Goal: Task Accomplishment & Management: Manage account settings

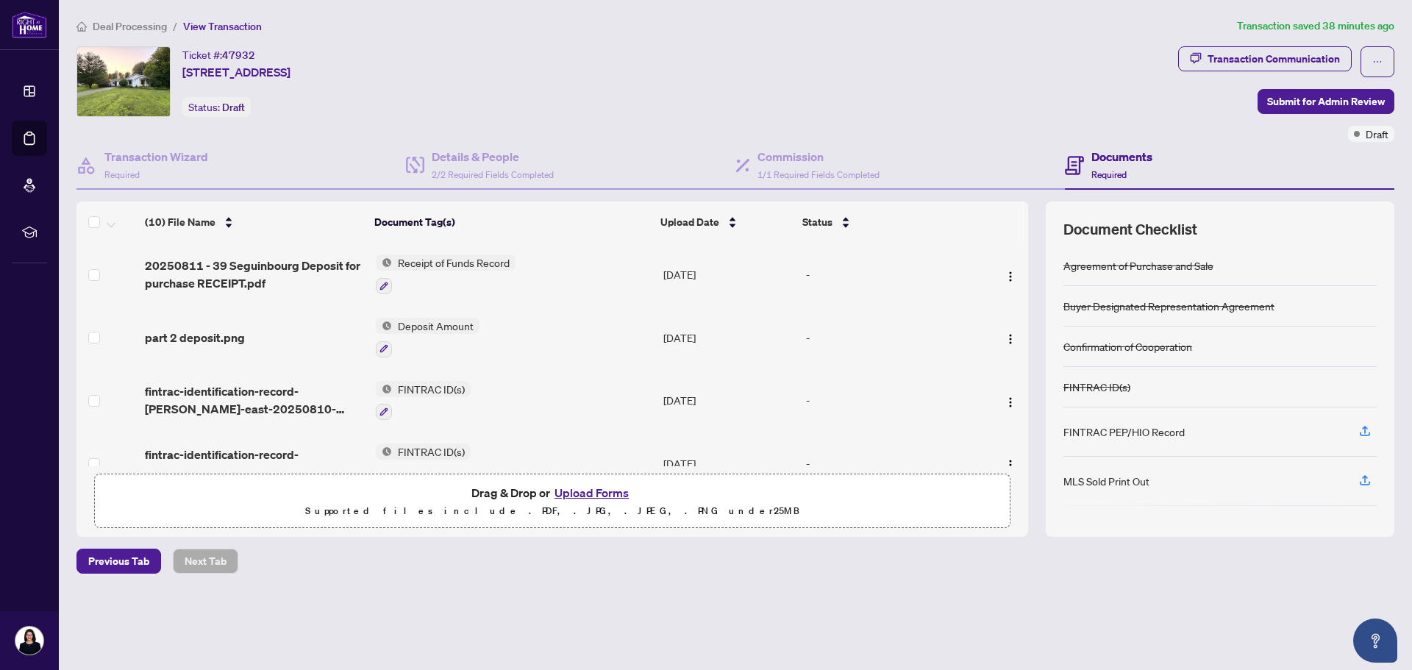
click at [688, 76] on div "Ticket #: 47932 [STREET_ADDRESS] Status: Draft" at bounding box center [625, 81] width 1096 height 71
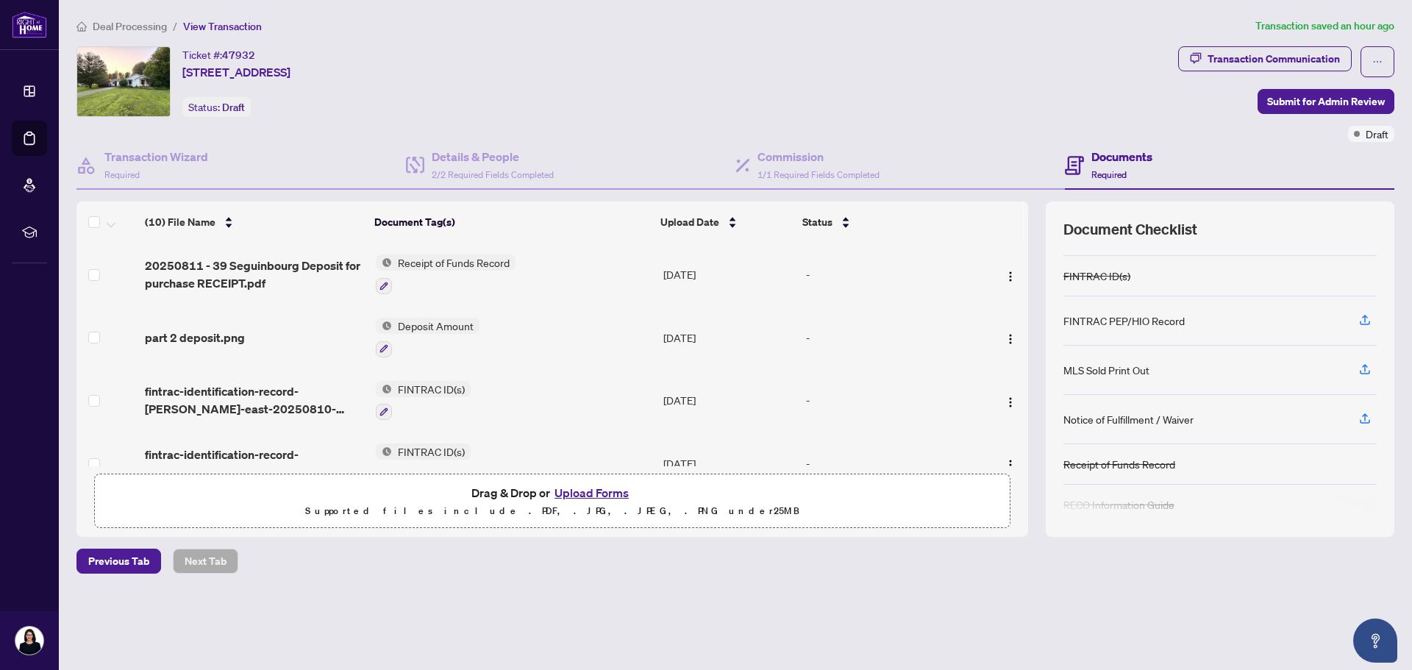
scroll to position [122, 0]
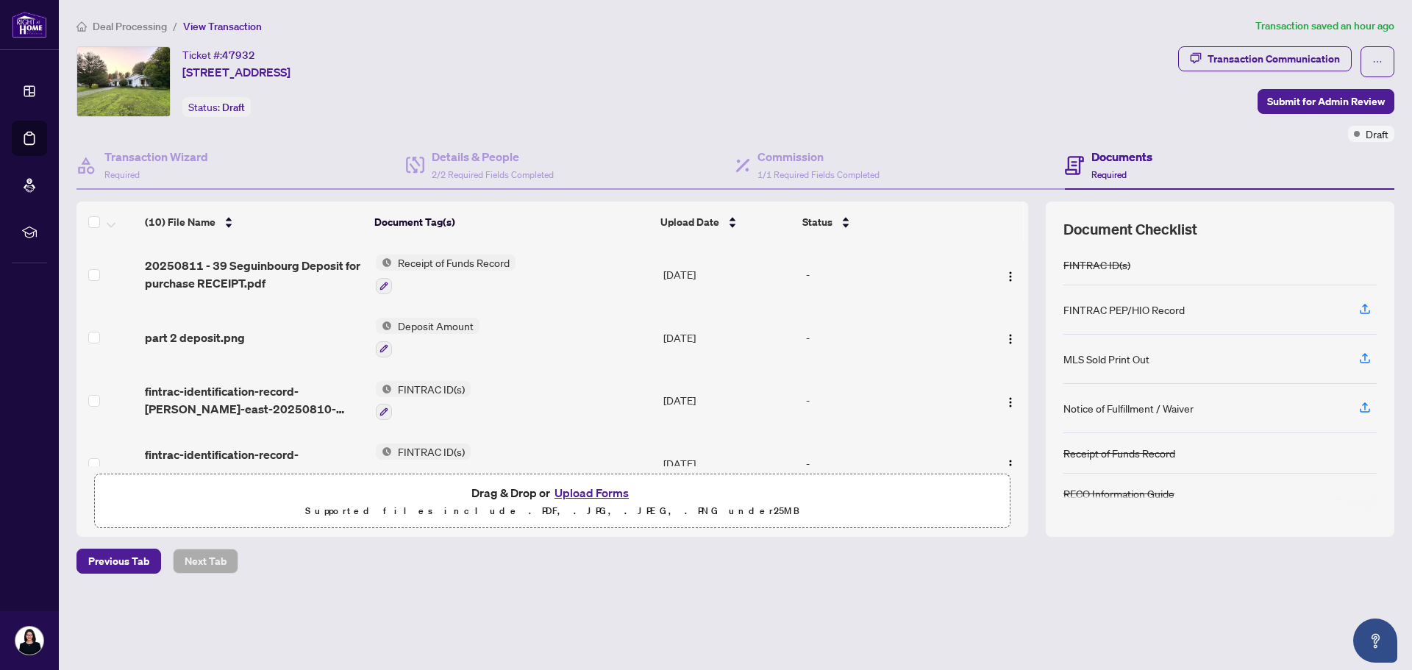
click at [581, 491] on button "Upload Forms" at bounding box center [591, 492] width 83 height 19
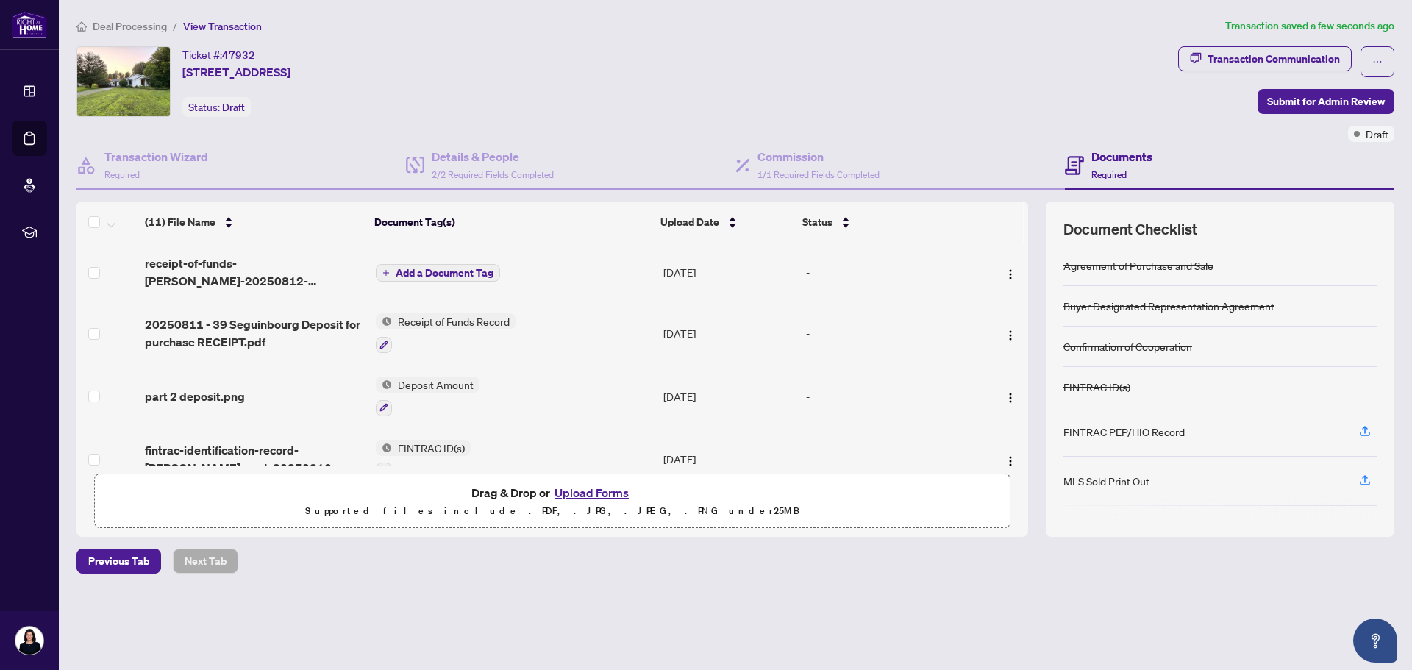
click at [435, 264] on button "Add a Document Tag" at bounding box center [438, 273] width 124 height 18
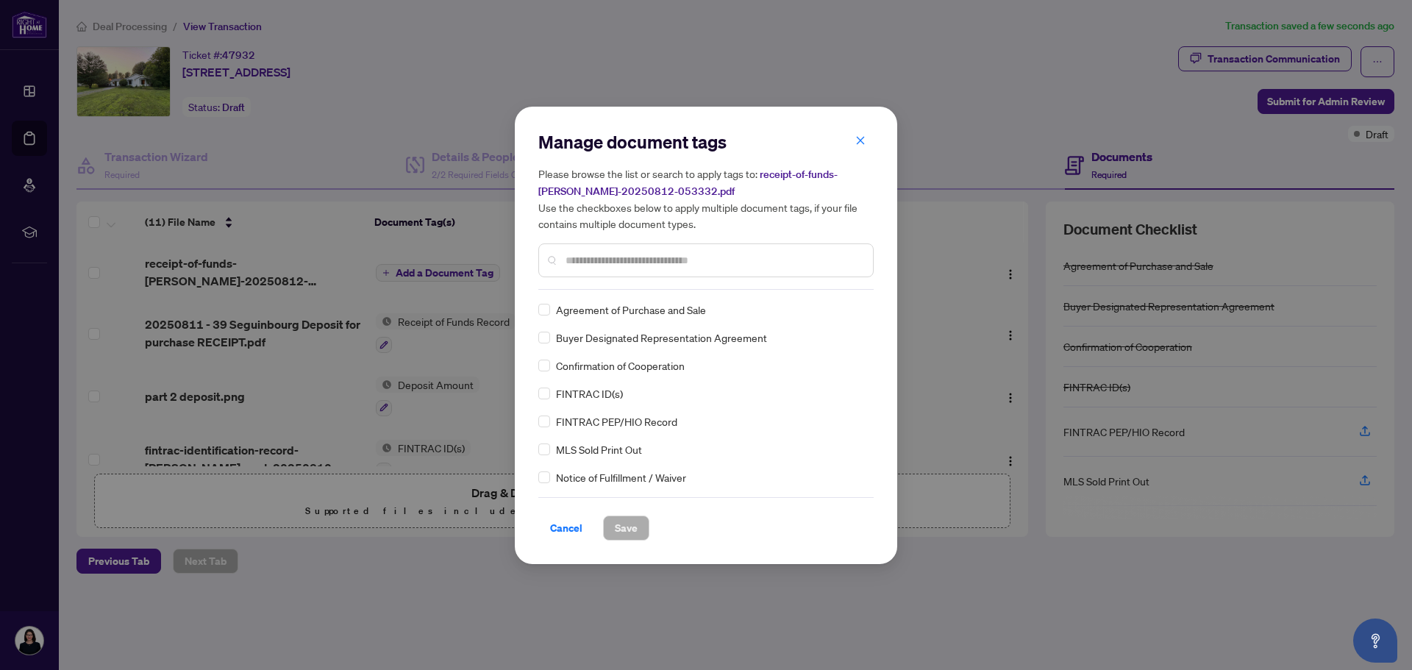
click at [595, 266] on input "text" at bounding box center [714, 260] width 296 height 16
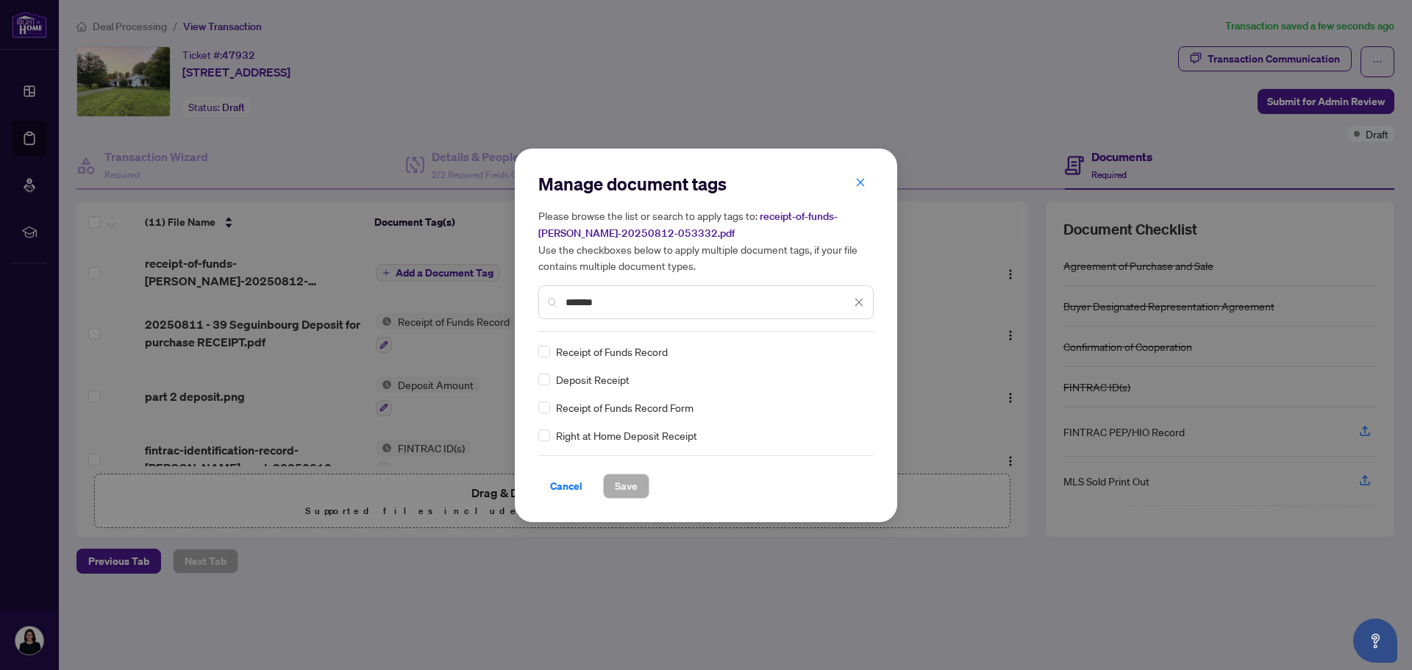
type input "*******"
click at [627, 488] on span "Save" at bounding box center [626, 486] width 23 height 24
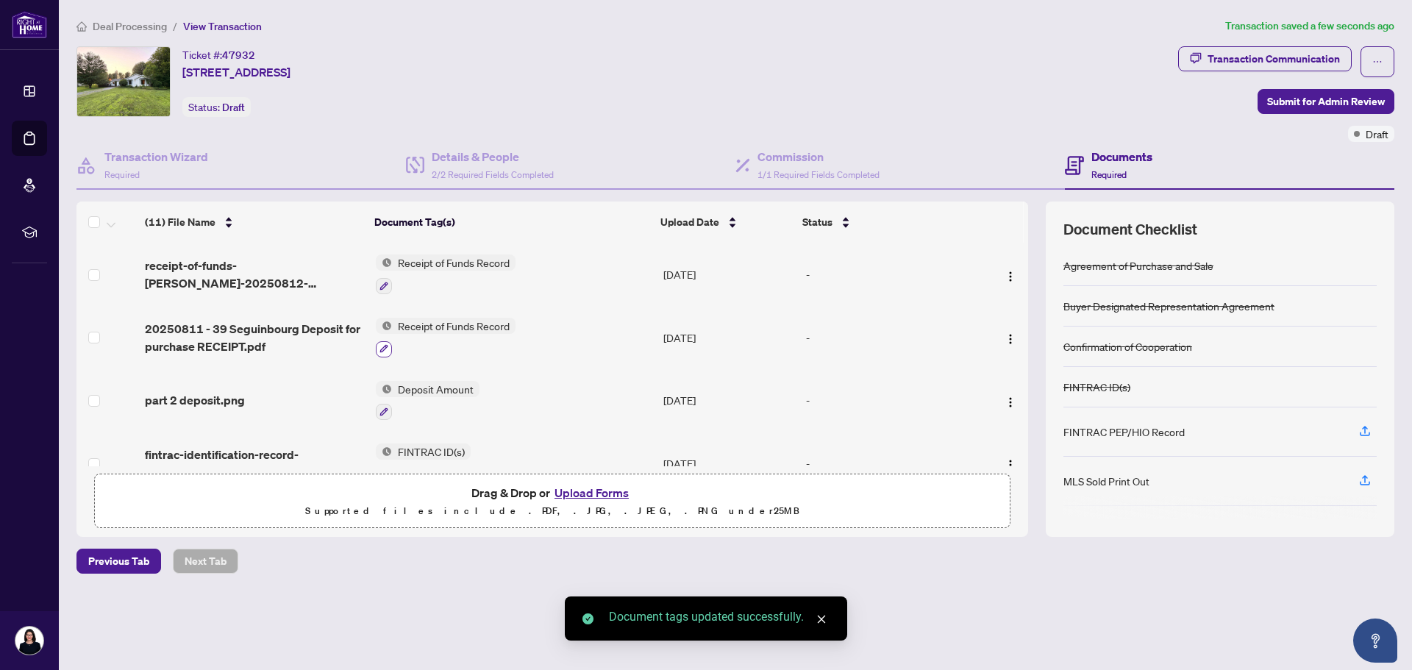
click at [382, 349] on icon "button" at bounding box center [384, 348] width 9 height 9
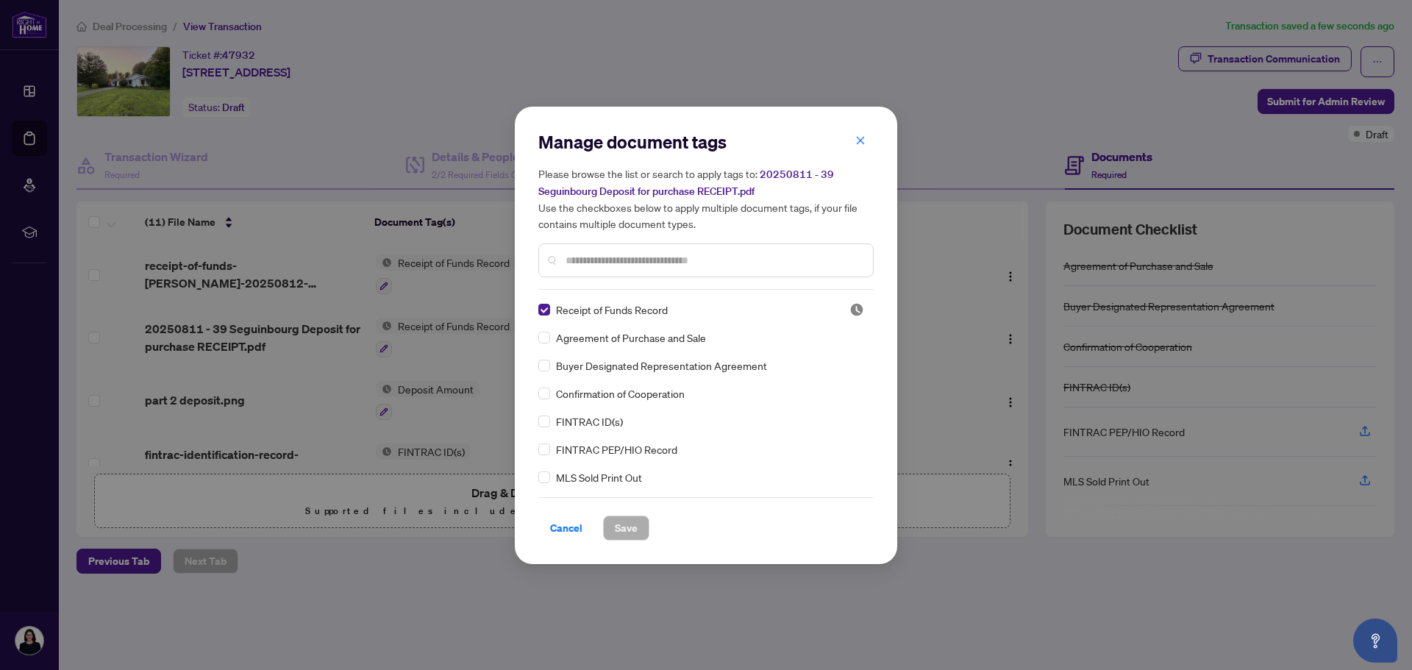
click at [571, 259] on input "text" at bounding box center [714, 260] width 296 height 16
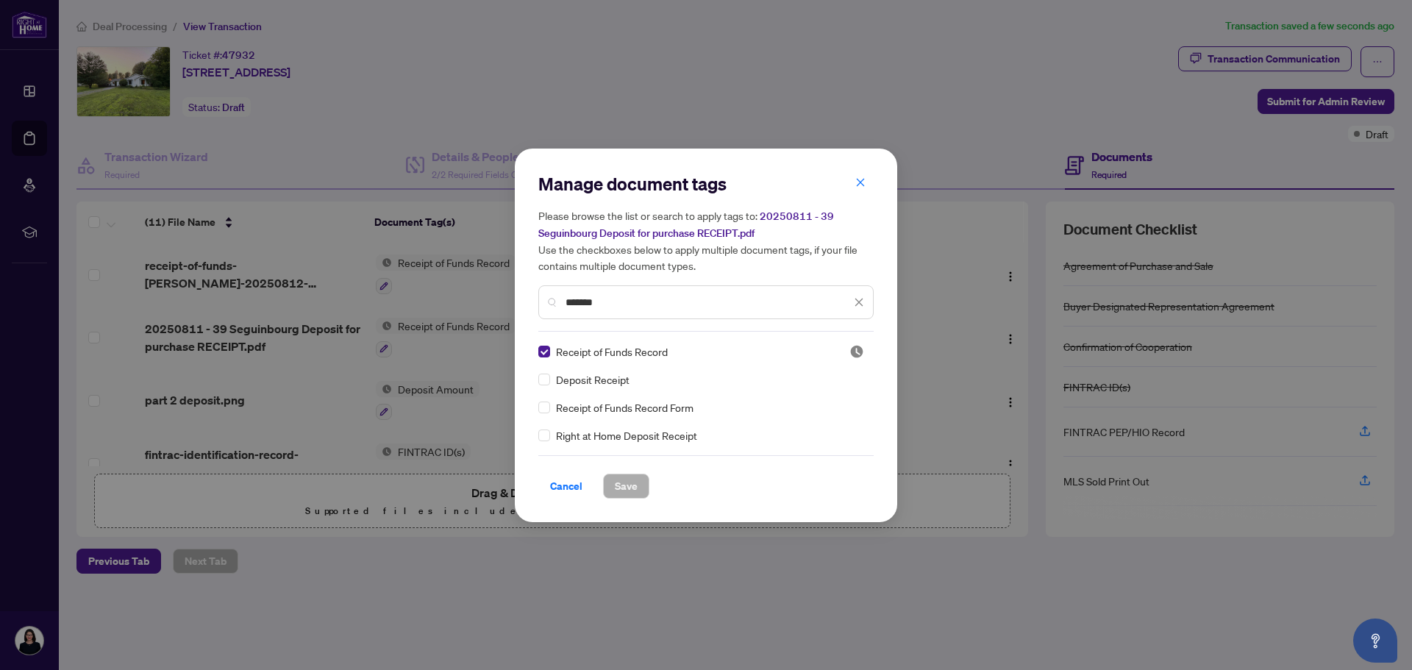
type input "*******"
click at [623, 490] on span "Save" at bounding box center [626, 486] width 23 height 24
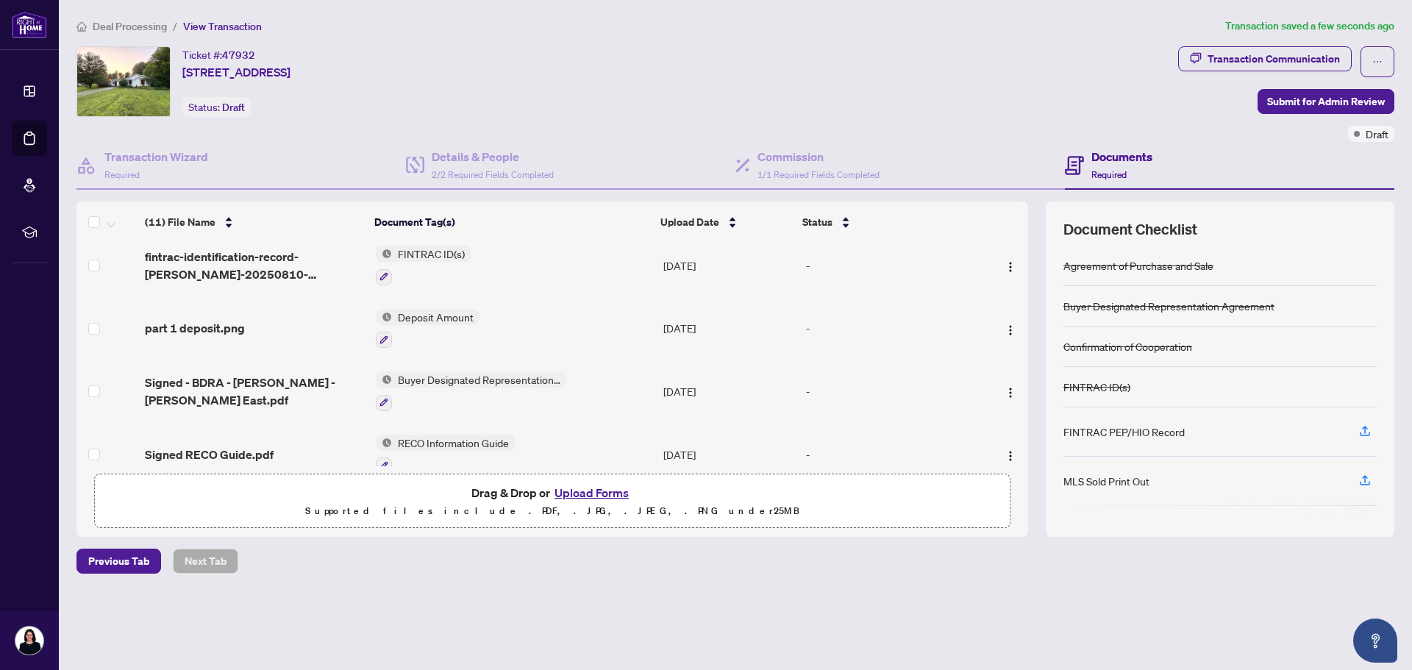
scroll to position [221, 0]
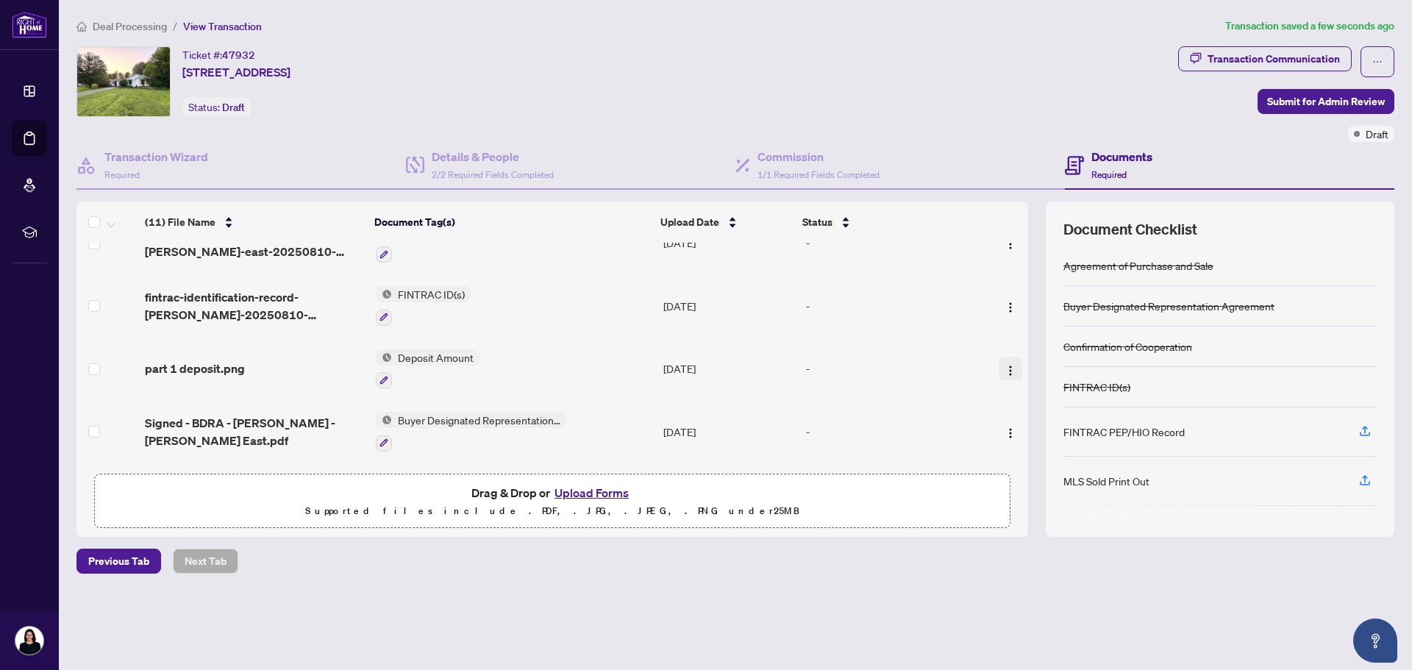
click at [1006, 365] on img "button" at bounding box center [1011, 371] width 12 height 12
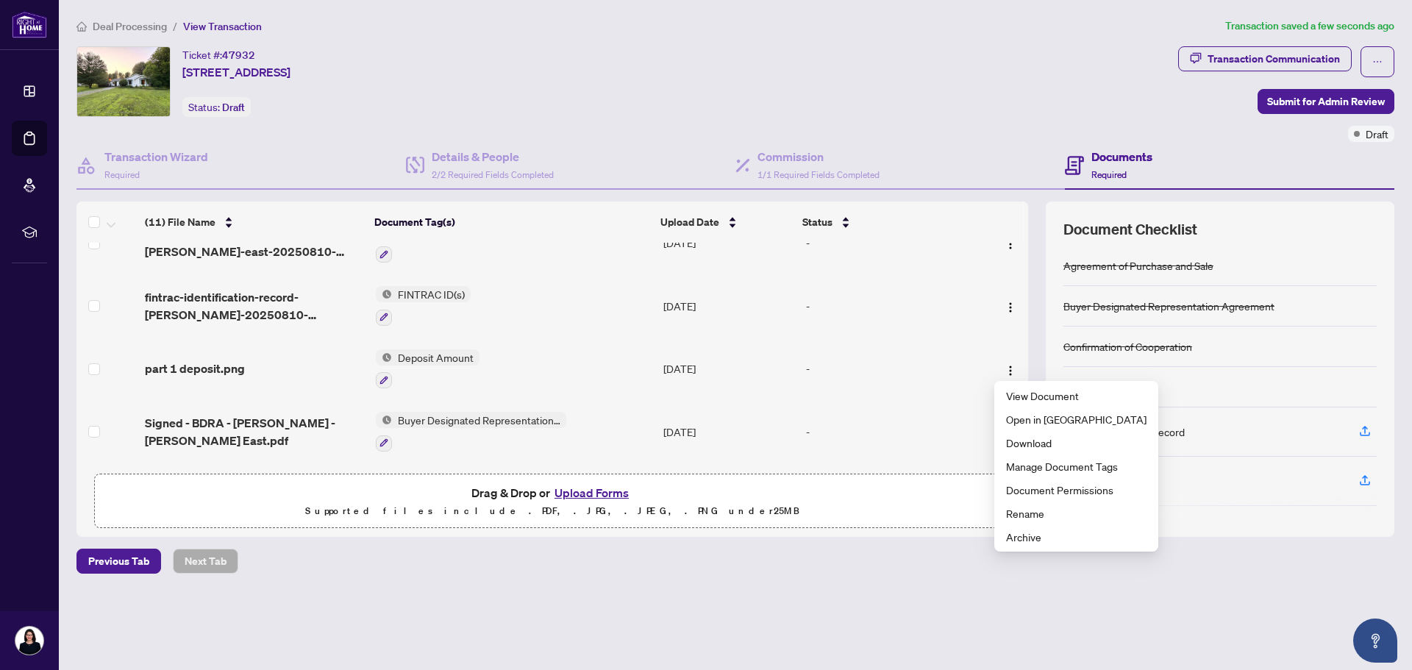
click at [817, 556] on div "Previous Tab Next Tab" at bounding box center [736, 561] width 1318 height 25
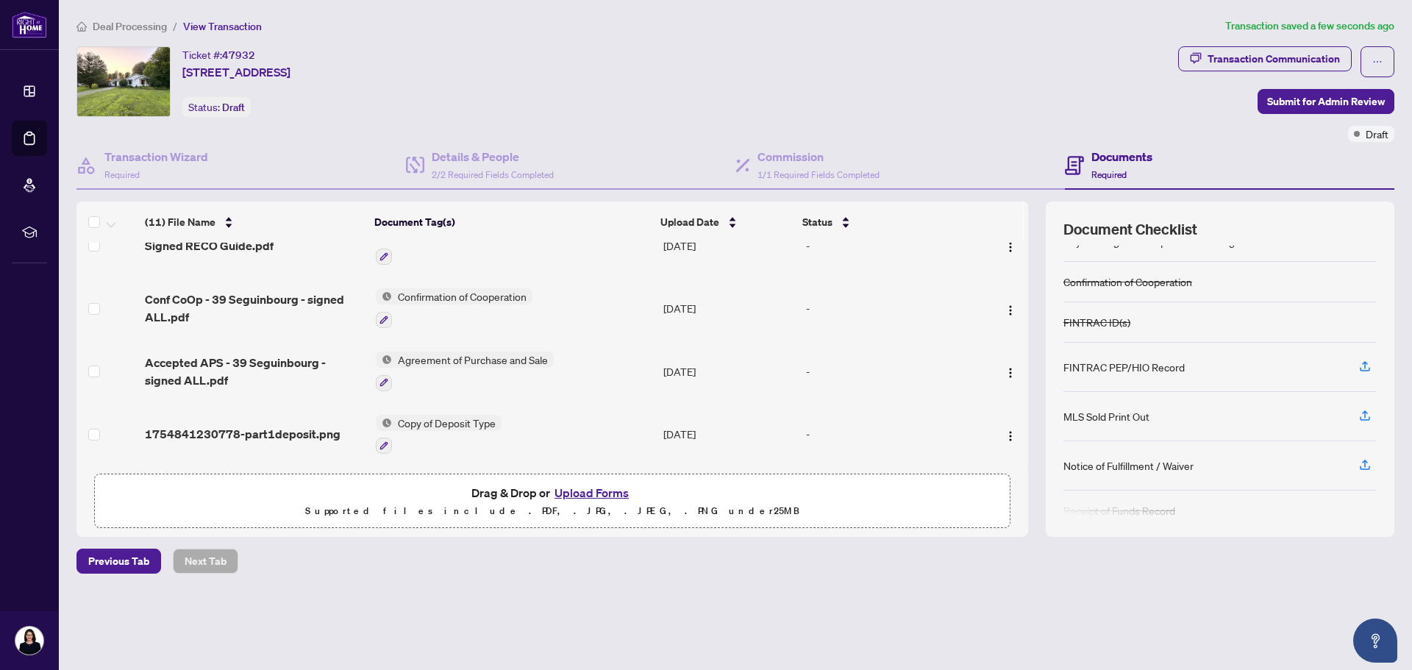
scroll to position [122, 0]
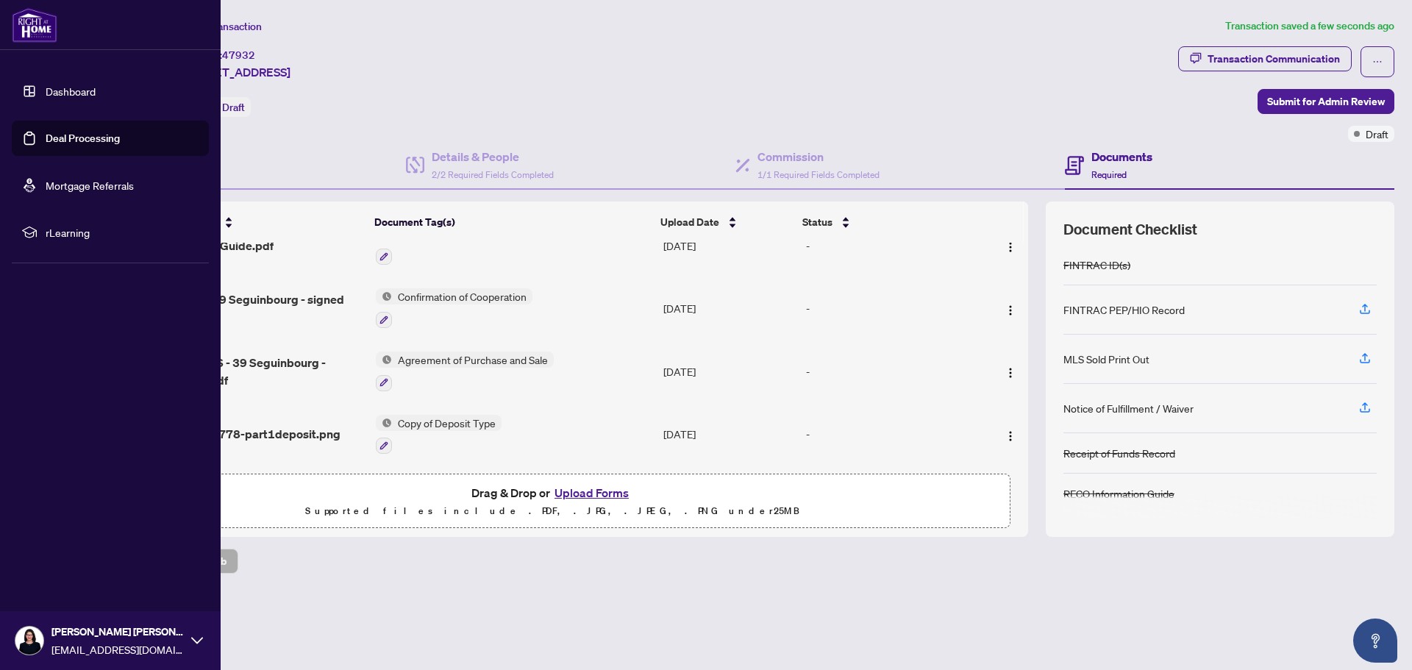
click at [80, 138] on link "Deal Processing" at bounding box center [83, 138] width 74 height 13
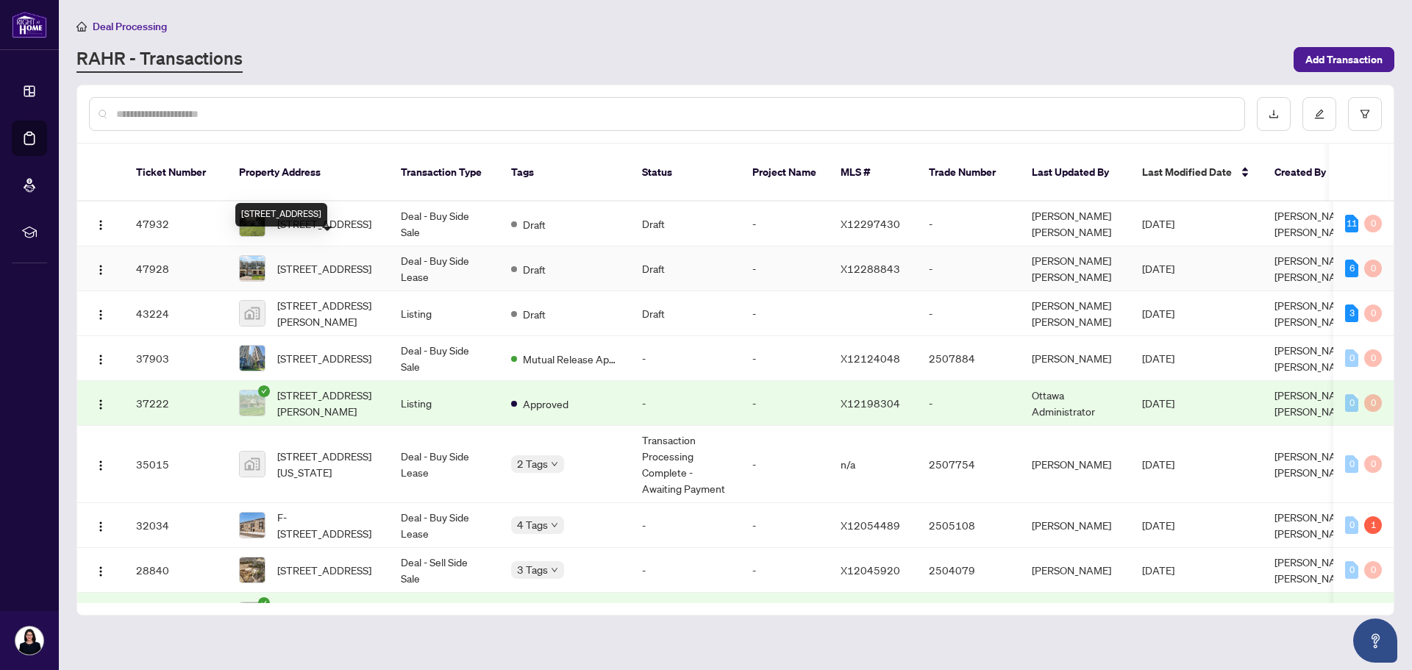
click at [316, 260] on span "[STREET_ADDRESS]" at bounding box center [324, 268] width 94 height 16
